Goal: Information Seeking & Learning: Learn about a topic

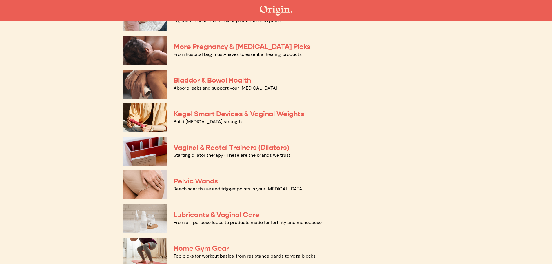
scroll to position [138, 0]
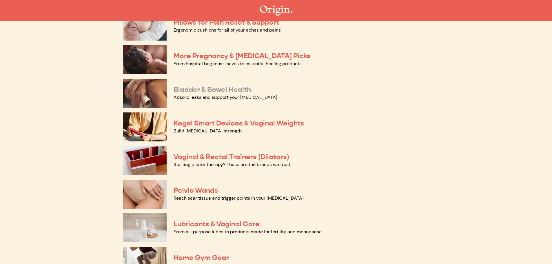
click at [208, 86] on link "Bladder & Bowel Health" at bounding box center [212, 89] width 77 height 9
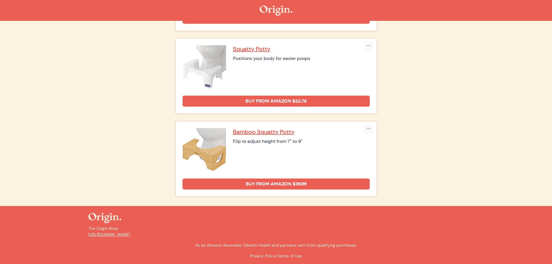
scroll to position [386, 0]
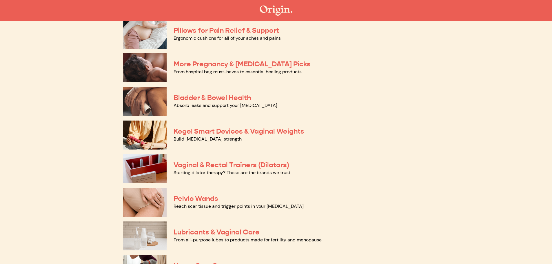
scroll to position [138, 0]
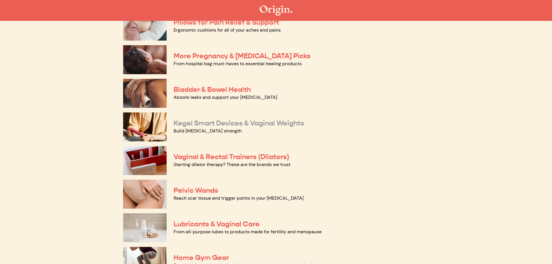
click at [224, 123] on link "Kegel Smart Devices & Vaginal Weights" at bounding box center [239, 123] width 131 height 9
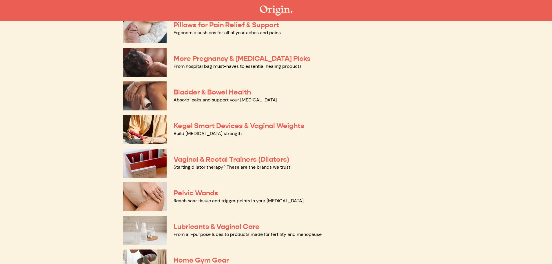
scroll to position [138, 0]
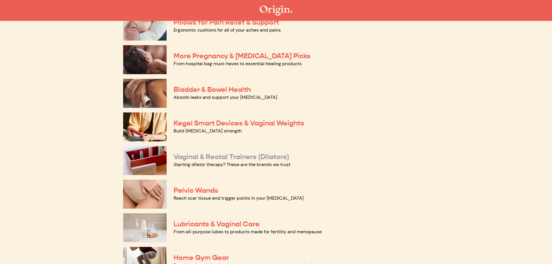
click at [227, 156] on link "Vaginal & Rectal Trainers (Dilators)" at bounding box center [232, 156] width 116 height 9
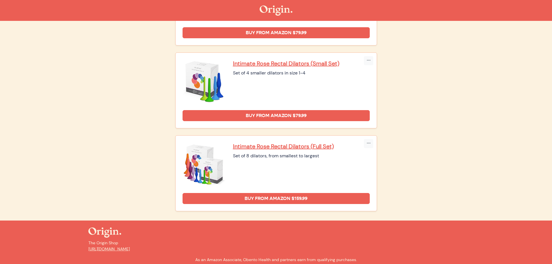
scroll to position [717, 0]
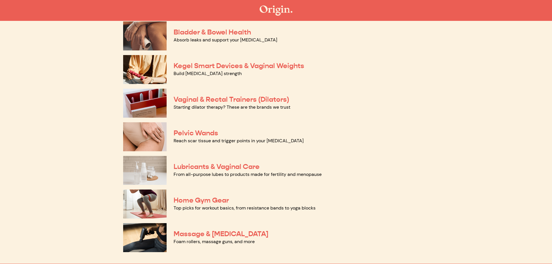
scroll to position [196, 0]
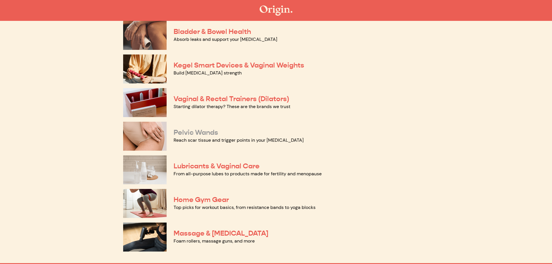
click at [197, 135] on link "Pelvic Wands" at bounding box center [196, 132] width 45 height 9
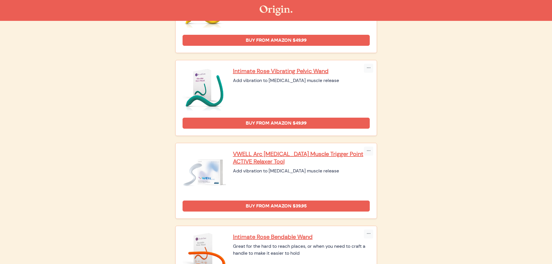
scroll to position [179, 0]
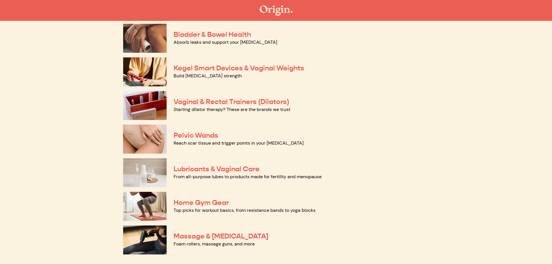
scroll to position [196, 0]
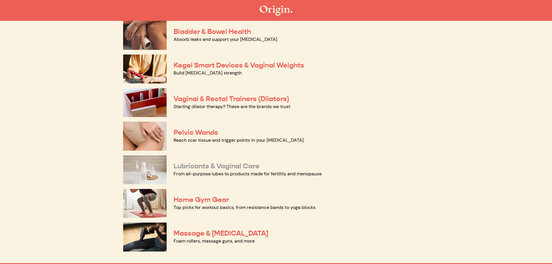
click at [251, 165] on link "Lubricants & Vaginal Care" at bounding box center [217, 166] width 86 height 9
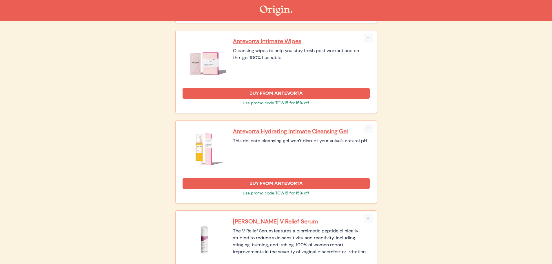
scroll to position [546, 0]
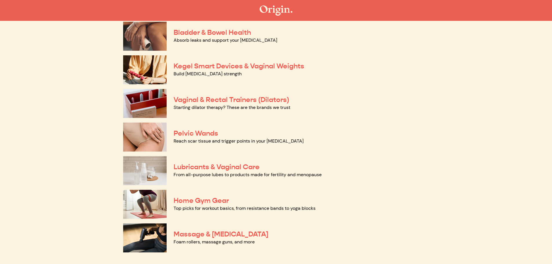
scroll to position [196, 0]
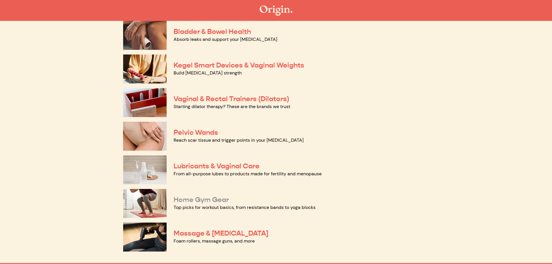
click at [198, 199] on link "Home Gym Gear" at bounding box center [201, 199] width 55 height 9
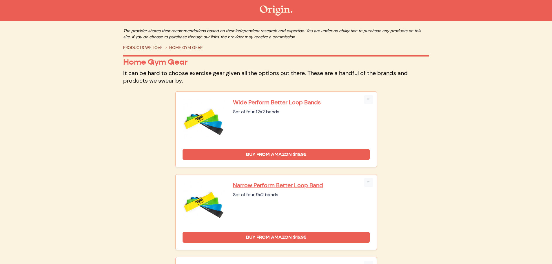
click at [299, 103] on p "Wide Perform Better Loop Bands" at bounding box center [301, 102] width 137 height 8
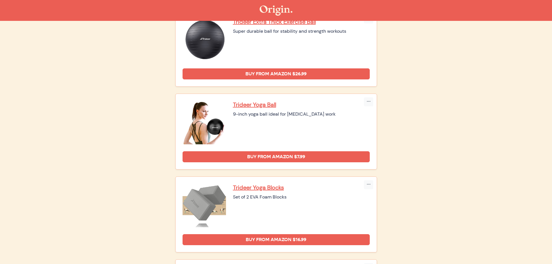
scroll to position [319, 0]
